Goal: Task Accomplishment & Management: Manage account settings

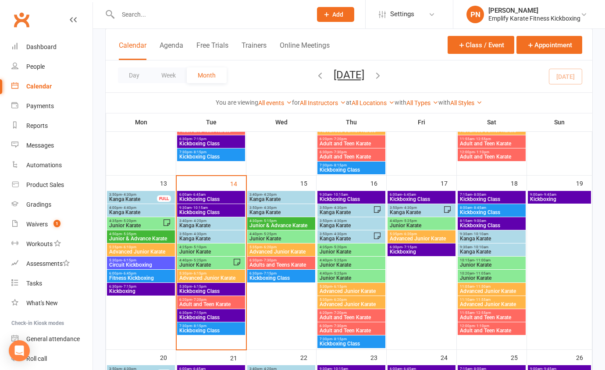
click at [158, 14] on input "text" at bounding box center [210, 14] width 190 height 12
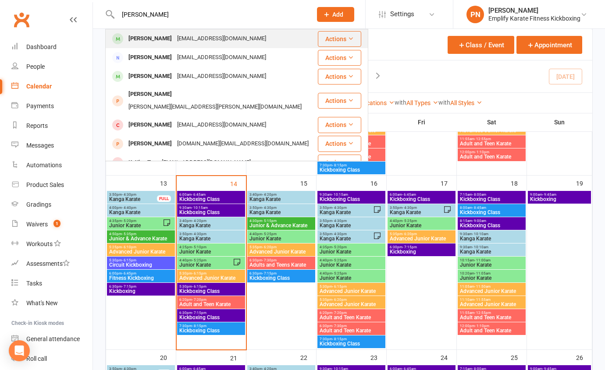
type input "[PERSON_NAME]"
click at [167, 39] on div "[PERSON_NAME]" at bounding box center [150, 38] width 49 height 13
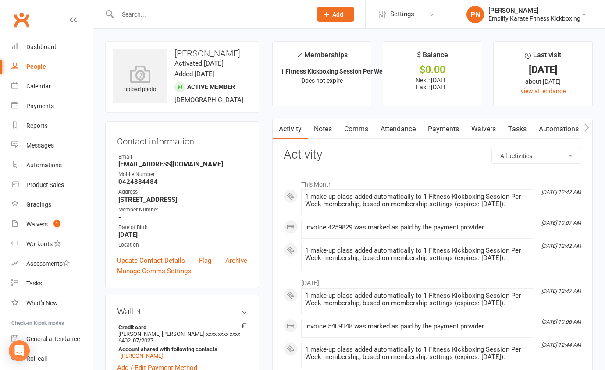
click at [434, 127] on link "Payments" at bounding box center [443, 129] width 43 height 20
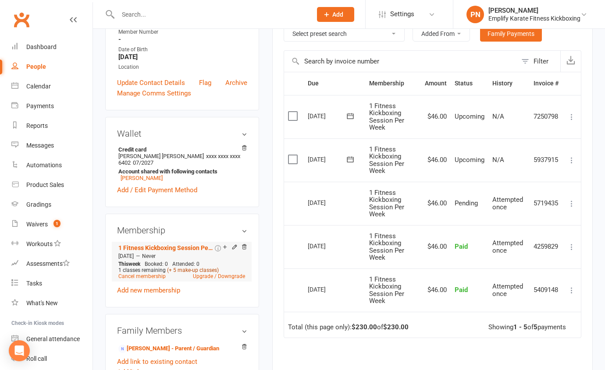
scroll to position [239, 0]
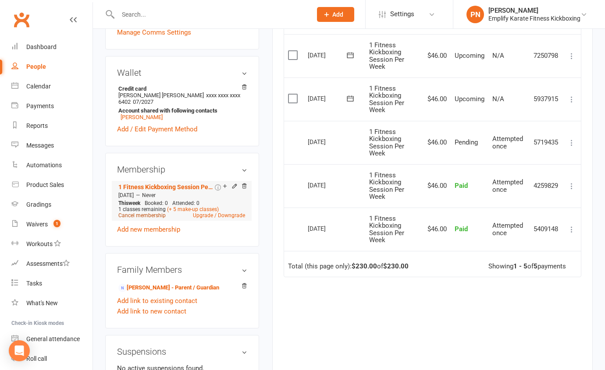
click at [148, 219] on link "Cancel membership" at bounding box center [141, 216] width 47 height 6
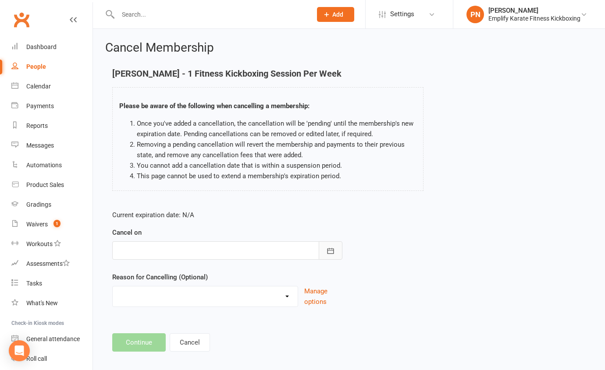
click at [329, 250] on icon "button" at bounding box center [330, 251] width 9 height 9
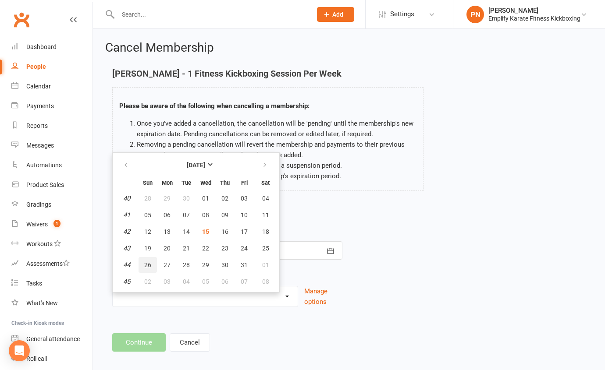
click at [149, 265] on span "26" at bounding box center [147, 265] width 7 height 7
type input "[DATE]"
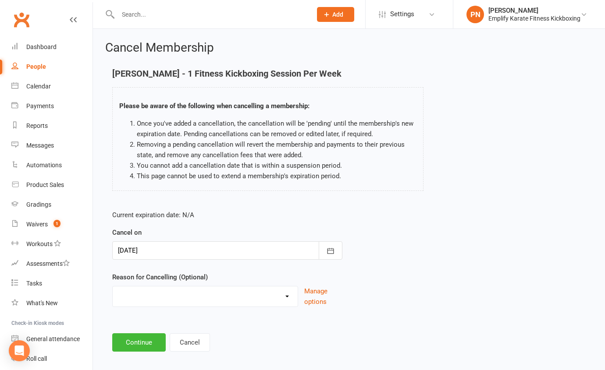
click at [155, 296] on select "Break and return downgrade Holiday Injury Life issues Lost interest Money Movin…" at bounding box center [205, 296] width 185 height 18
click at [113, 287] on select "Break and return downgrade Holiday Injury Life issues Lost interest Money Movin…" at bounding box center [205, 296] width 185 height 18
click at [144, 295] on select "Break and return downgrade Holiday Injury Life issues Lost interest Money Movin…" at bounding box center [205, 296] width 185 height 18
select select "5"
click at [113, 287] on select "Break and return downgrade Holiday Injury Life issues Lost interest Money Movin…" at bounding box center [205, 296] width 185 height 18
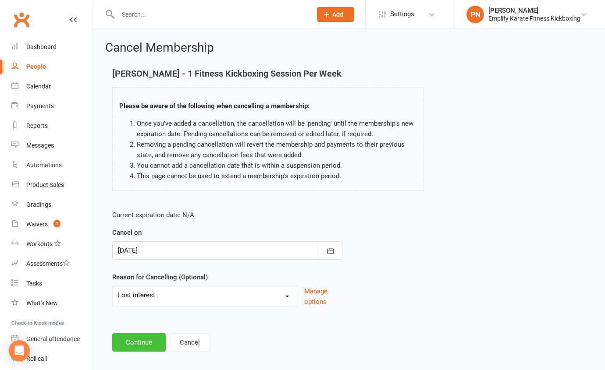
click at [146, 344] on button "Continue" at bounding box center [138, 342] width 53 height 18
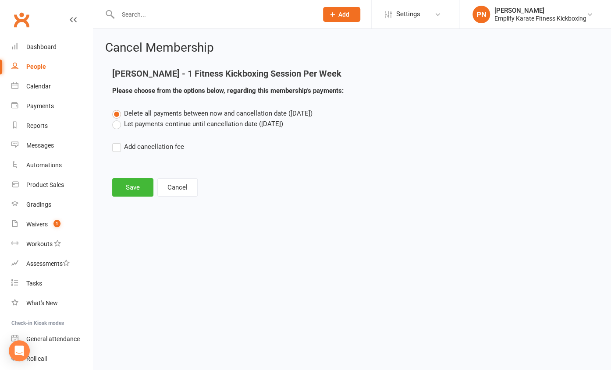
click at [115, 127] on label "Let payments continue until cancellation date ([DATE])" at bounding box center [197, 124] width 171 height 11
click at [115, 119] on input "Let payments continue until cancellation date ([DATE])" at bounding box center [115, 119] width 6 height 0
click at [131, 187] on button "Save" at bounding box center [132, 187] width 41 height 18
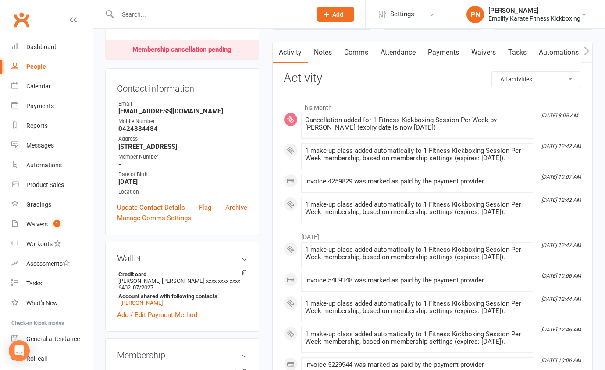
scroll to position [79, 0]
